Goal: Information Seeking & Learning: Check status

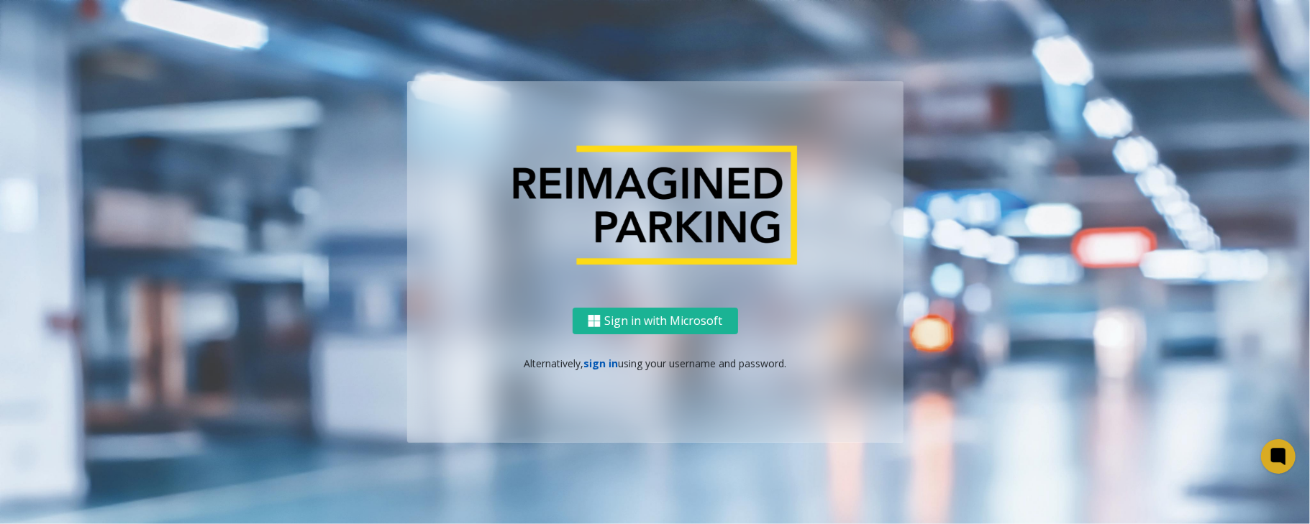
click at [602, 365] on link "sign in" at bounding box center [600, 364] width 35 height 14
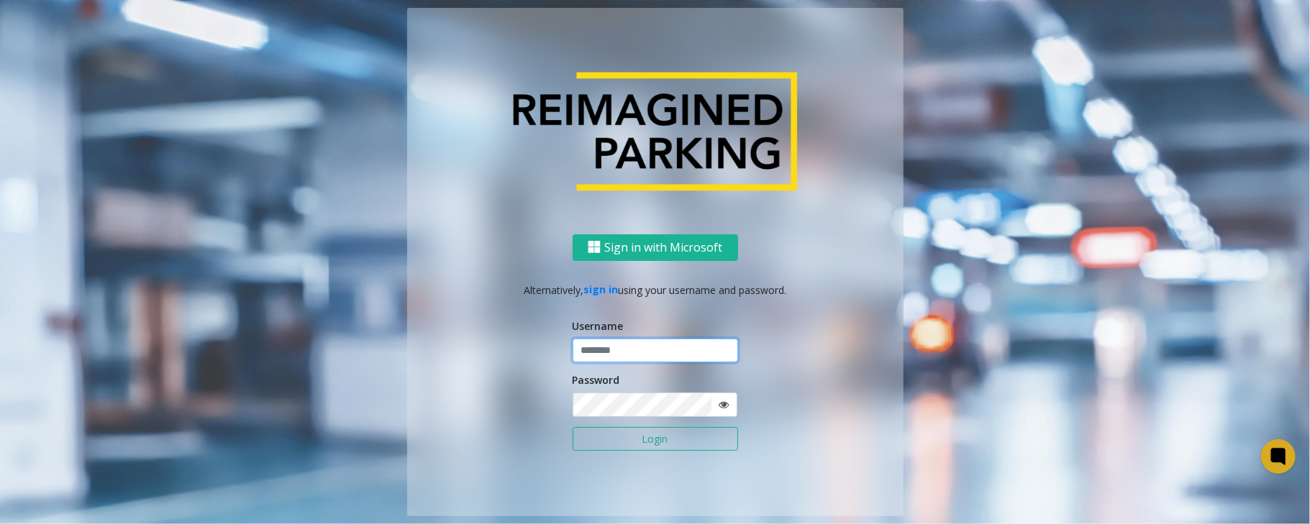
type input "*****"
click at [572, 427] on button "Login" at bounding box center [654, 439] width 165 height 24
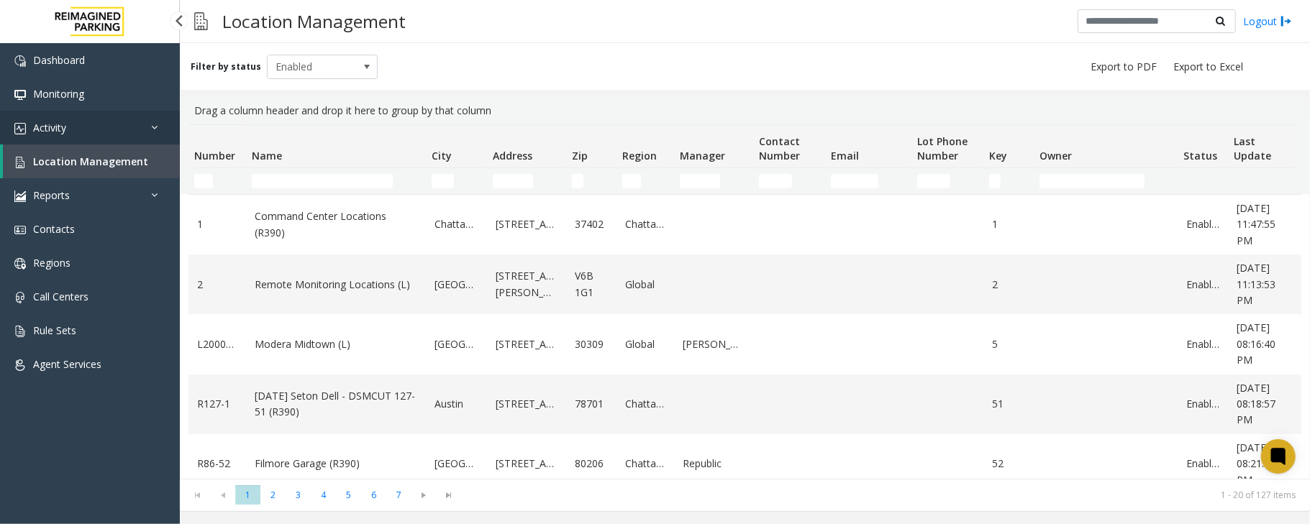
click at [99, 124] on link "Activity" at bounding box center [90, 128] width 180 height 34
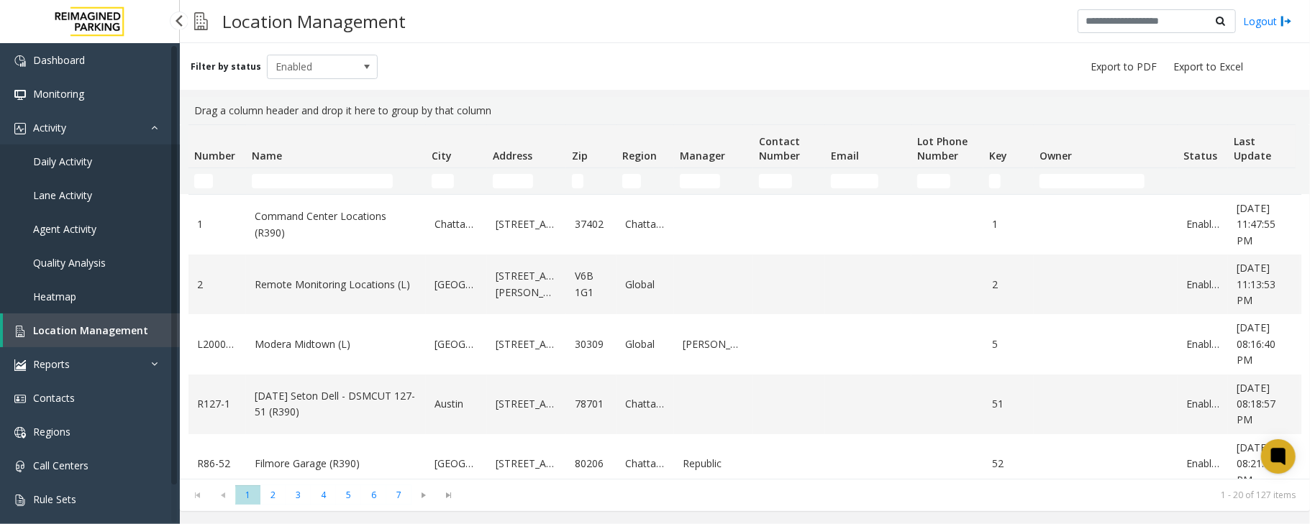
click at [95, 161] on link "Daily Activity" at bounding box center [90, 162] width 180 height 34
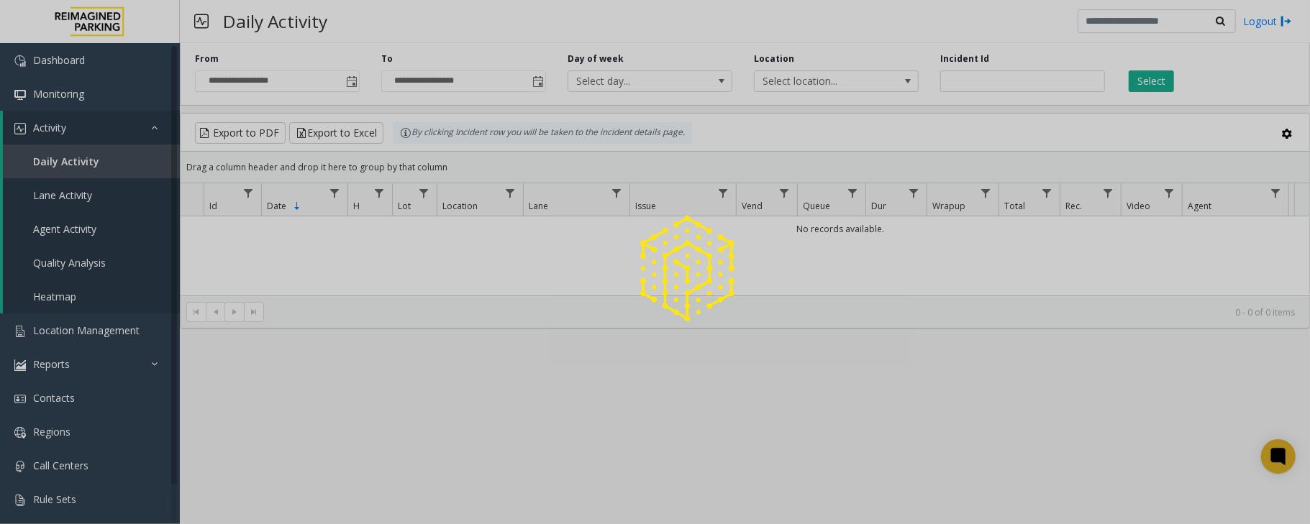
click at [352, 81] on div at bounding box center [655, 262] width 1310 height 524
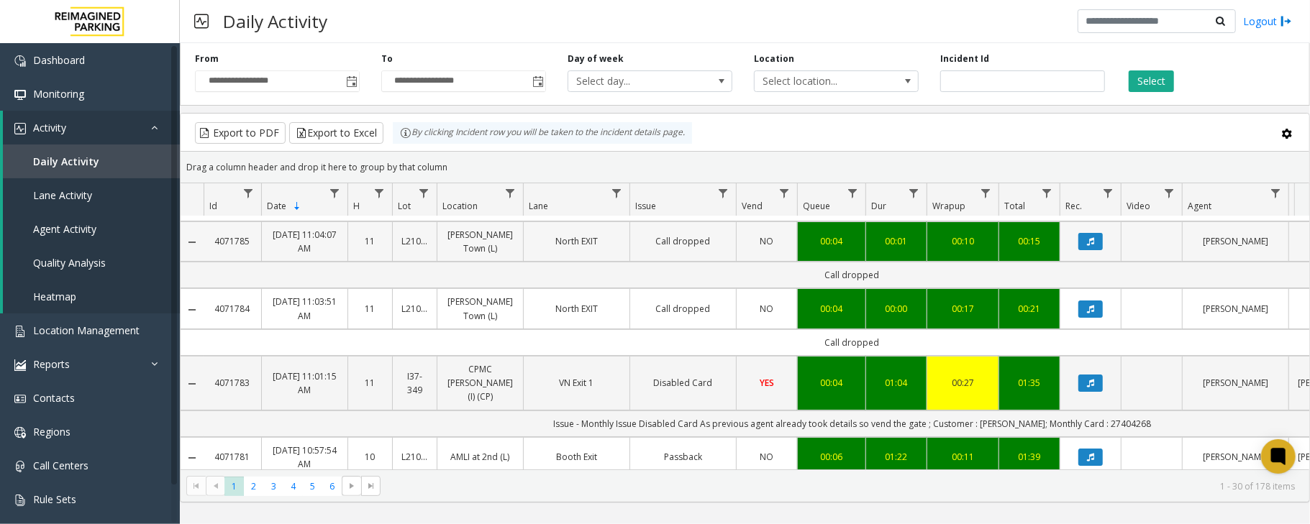
scroll to position [96, 0]
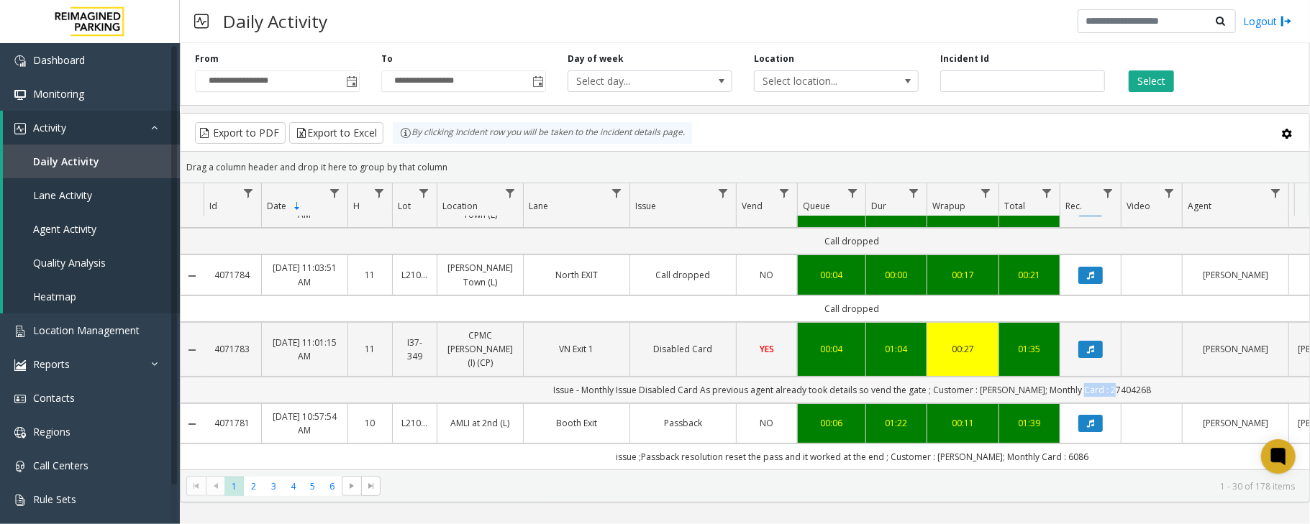
drag, startPoint x: 1152, startPoint y: 403, endPoint x: 1085, endPoint y: 406, distance: 66.9
click at [1085, 403] on td "Issue - Monthly Issue Disabled Card As previous agent already took details so v…" at bounding box center [852, 390] width 1297 height 27
copy td "27404268"
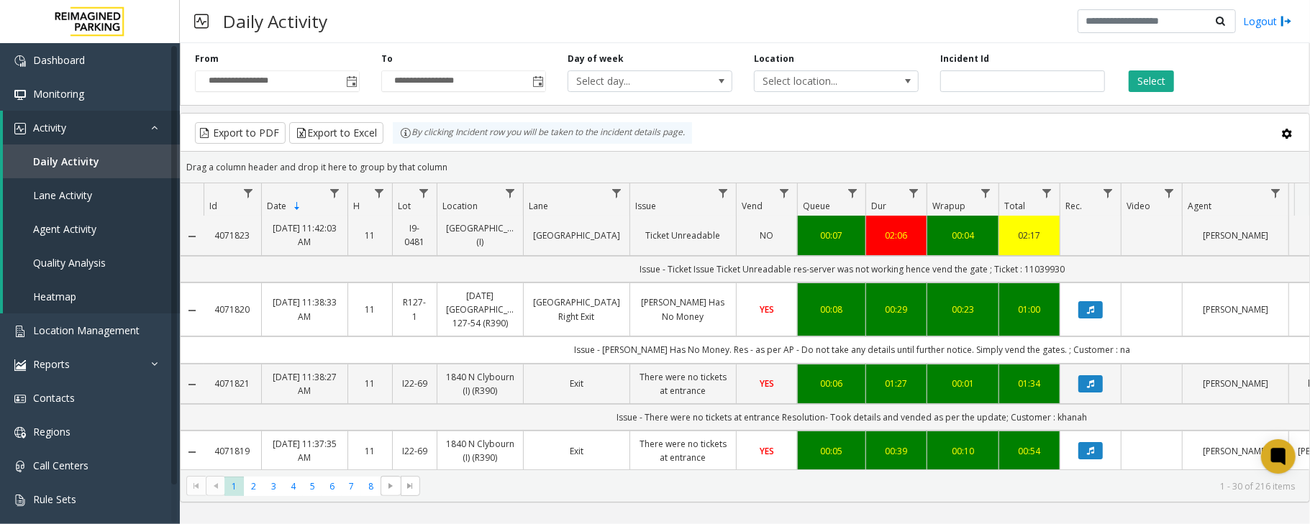
scroll to position [0, 0]
